Goal: Ask a question

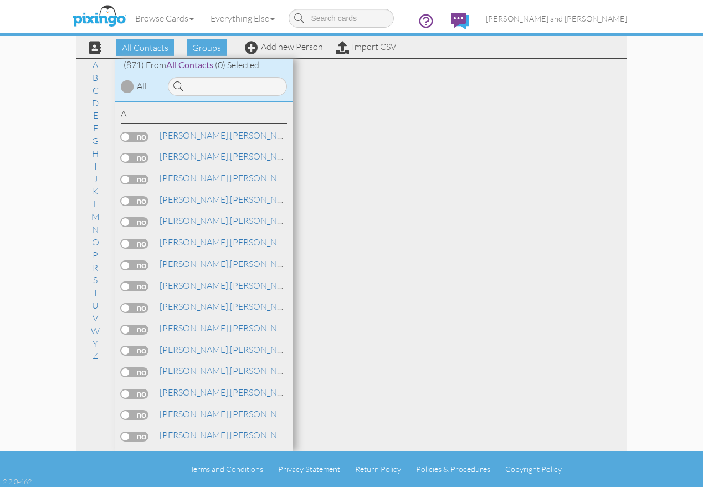
click at [126, 83] on div at bounding box center [127, 86] width 13 height 13
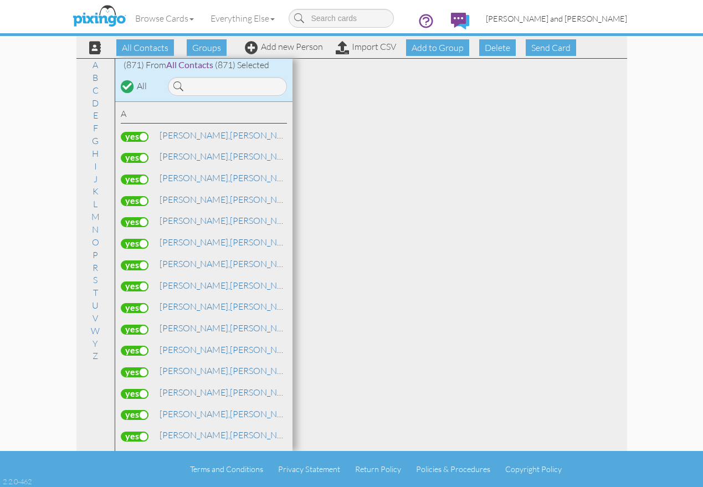
click at [594, 18] on span "[PERSON_NAME] and [PERSON_NAME]" at bounding box center [556, 18] width 141 height 9
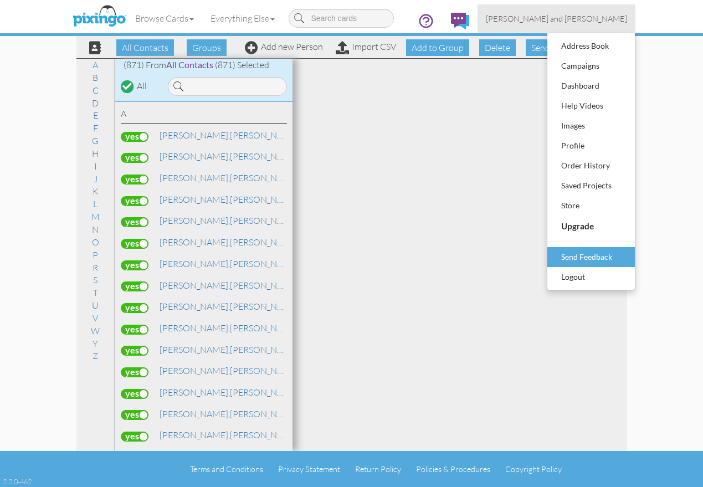
click at [597, 260] on div "Send Feedback" at bounding box center [590, 257] width 65 height 17
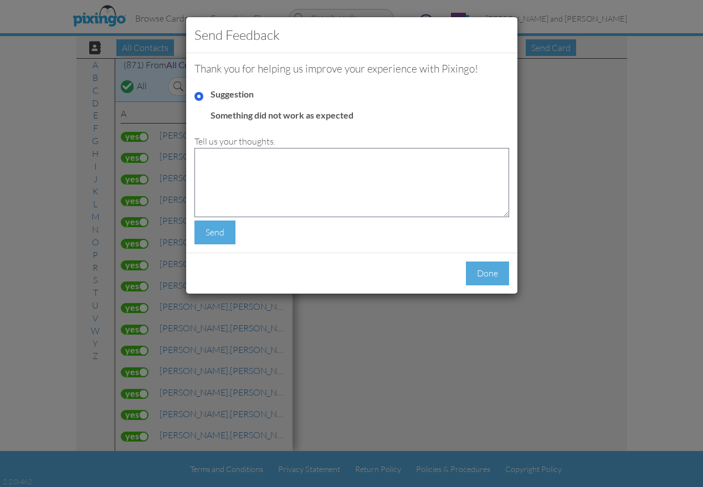
click at [197, 116] on input "Something did not work as expected" at bounding box center [198, 117] width 9 height 9
radio input "true"
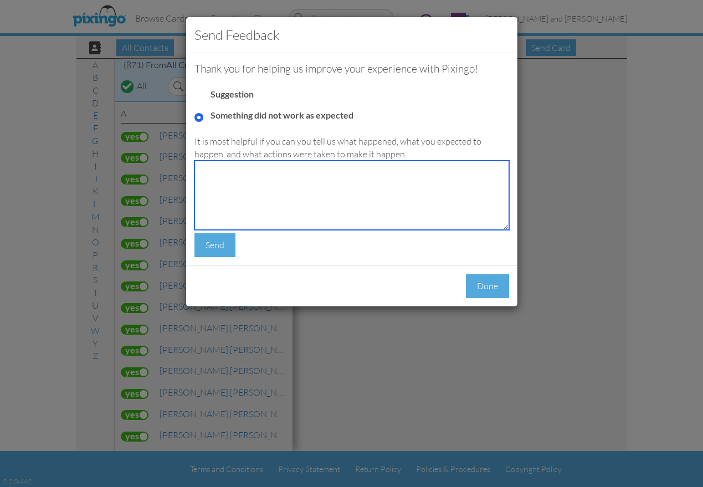
click at [230, 173] on textarea at bounding box center [351, 195] width 315 height 69
type textarea "How do I export my contacts?"
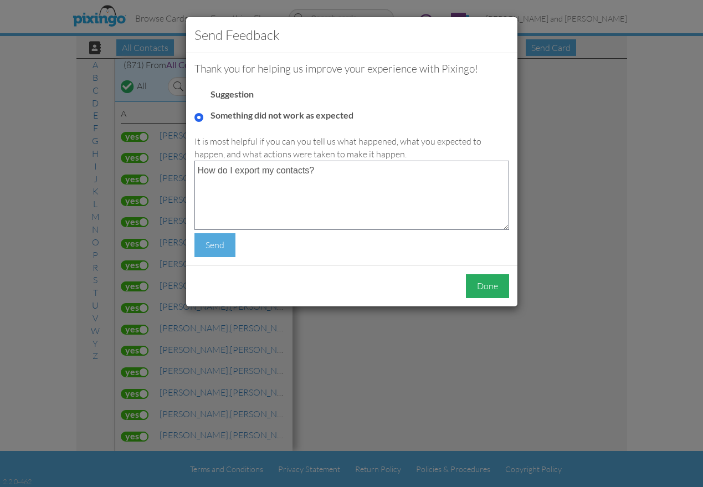
click at [489, 284] on div "Done" at bounding box center [487, 286] width 43 height 24
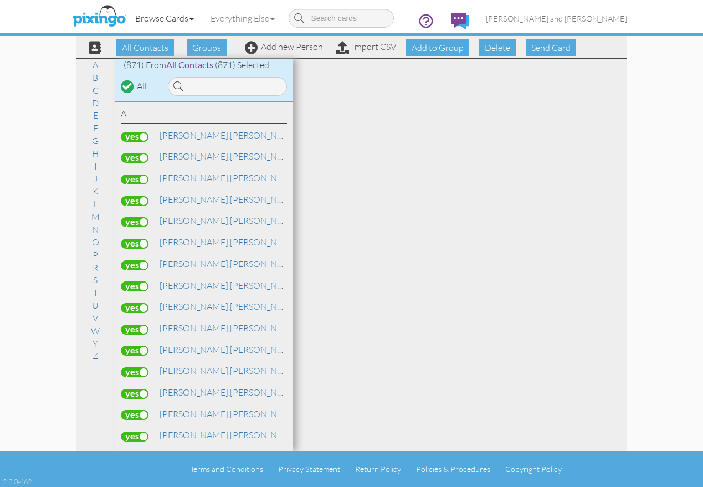
click at [171, 20] on link "Browse Cards" at bounding box center [164, 18] width 75 height 28
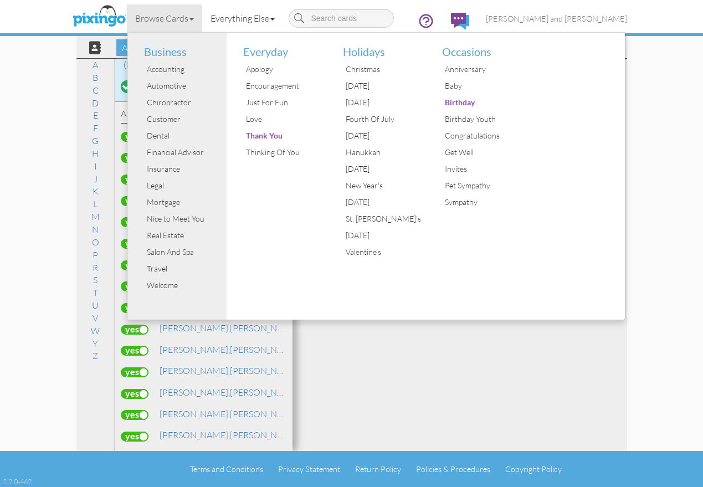
click at [268, 18] on link "Everything Else" at bounding box center [242, 18] width 81 height 28
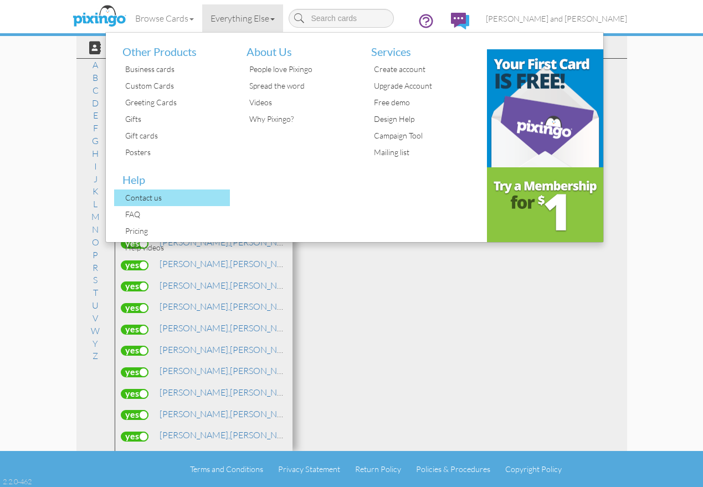
click at [145, 204] on div "Contact us" at bounding box center [176, 197] width 108 height 17
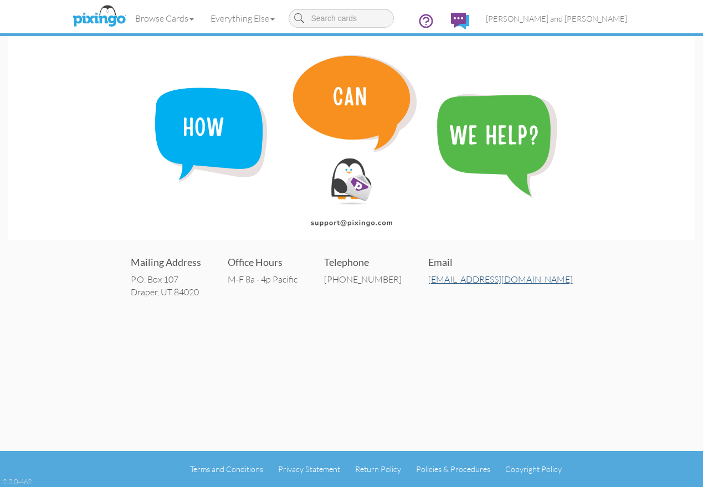
click at [477, 279] on link "[EMAIL_ADDRESS][DOMAIN_NAME]" at bounding box center [500, 279] width 145 height 11
click at [607, 15] on span "[PERSON_NAME] and [PERSON_NAME]" at bounding box center [556, 18] width 141 height 9
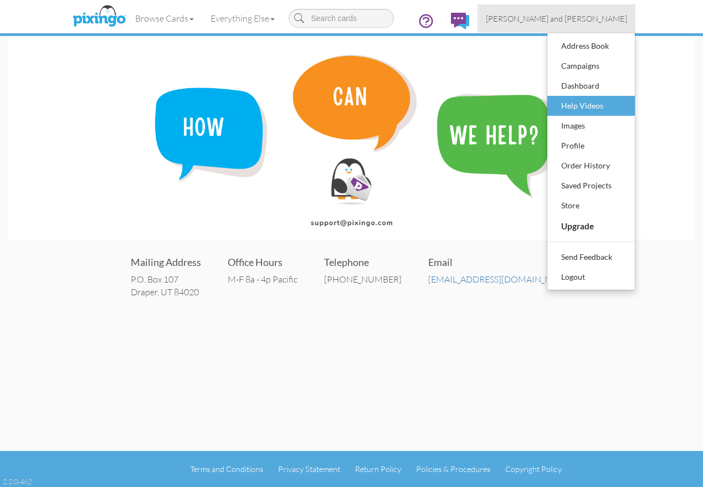
click at [587, 106] on div "Help Videos" at bounding box center [590, 105] width 65 height 17
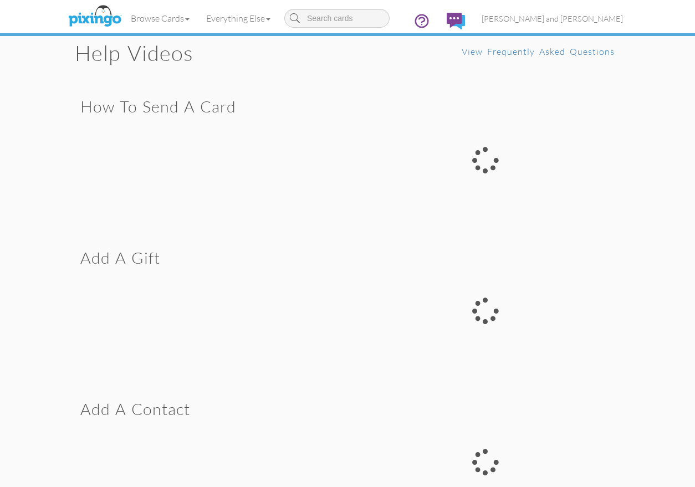
type input "D"
